Goal: Register for event/course

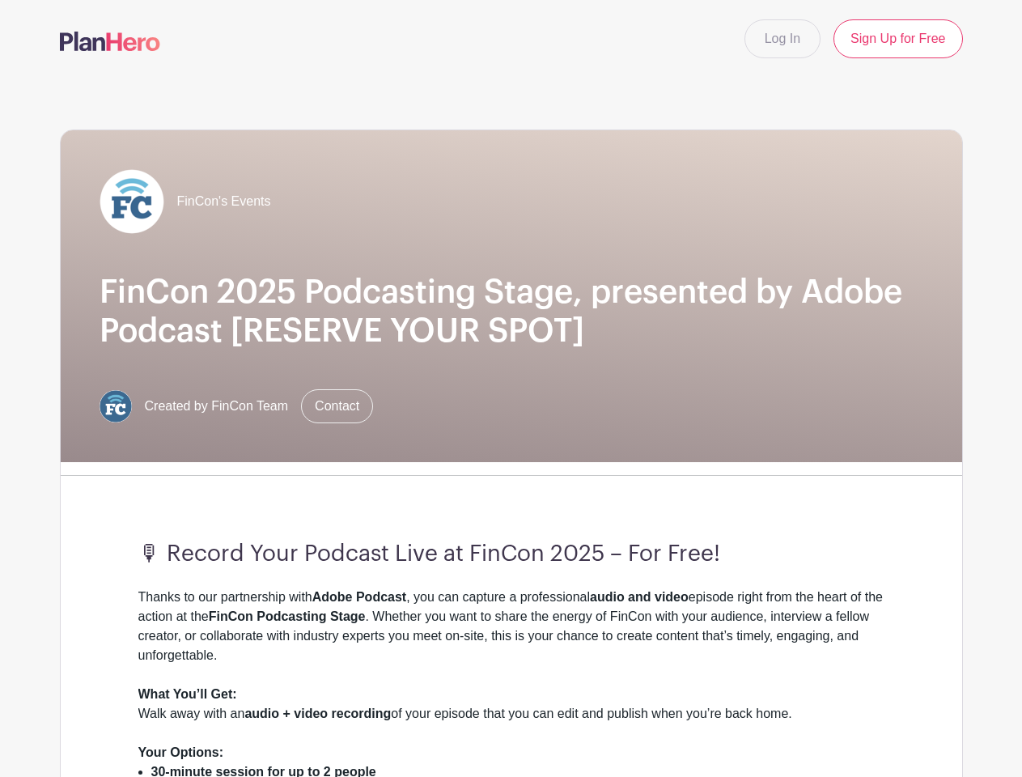
click at [510, 388] on div "FinCon's Events FinCon 2025 Podcasting Stage, presented by Adobe Podcast [RESER…" at bounding box center [511, 296] width 901 height 332
click at [511, 427] on div "FinCon's Events FinCon 2025 Podcasting Stage, presented by Adobe Podcast [RESER…" at bounding box center [511, 296] width 901 height 332
